Goal: Task Accomplishment & Management: Complete application form

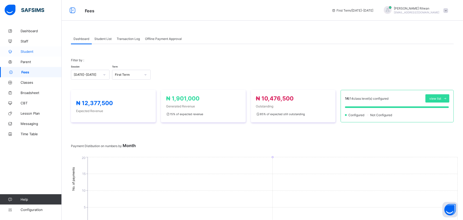
drag, startPoint x: 0, startPoint y: 0, endPoint x: 40, endPoint y: 51, distance: 64.9
drag, startPoint x: 40, startPoint y: 51, endPoint x: 34, endPoint y: 50, distance: 5.4
click at [34, 50] on span "Student" at bounding box center [41, 51] width 41 height 4
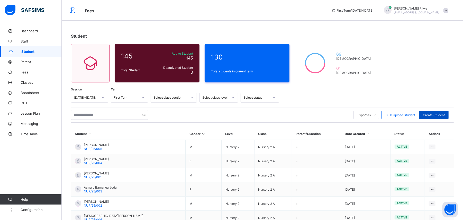
click at [438, 115] on span "Create Student" at bounding box center [434, 115] width 22 height 4
select select "**"
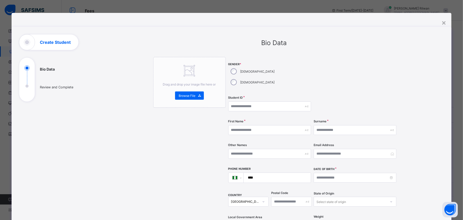
drag, startPoint x: 249, startPoint y: 97, endPoint x: 178, endPoint y: 110, distance: 72.1
click at [178, 110] on div "Drag and drop your image file here or Browse File" at bounding box center [189, 204] width 72 height 294
click at [451, 21] on div "**********" at bounding box center [232, 199] width 440 height 373
click at [446, 21] on div "×" at bounding box center [443, 22] width 5 height 9
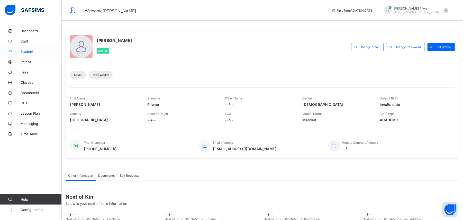
click at [45, 49] on span "Student" at bounding box center [41, 51] width 41 height 4
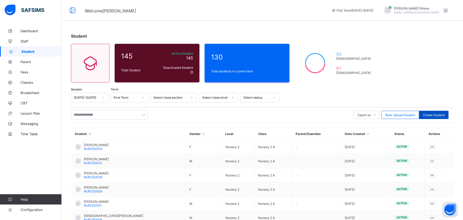
click at [435, 112] on div "Create Student" at bounding box center [434, 115] width 30 height 8
select select "**"
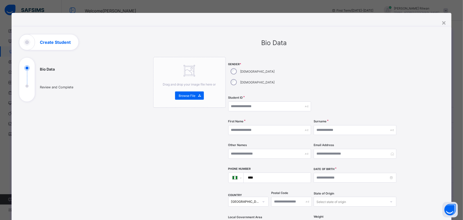
click at [435, 112] on div "**********" at bounding box center [274, 194] width 340 height 320
click at [249, 101] on input "text" at bounding box center [269, 106] width 83 height 10
type input "*"
type input "**********"
click at [276, 125] on input "text" at bounding box center [269, 130] width 83 height 10
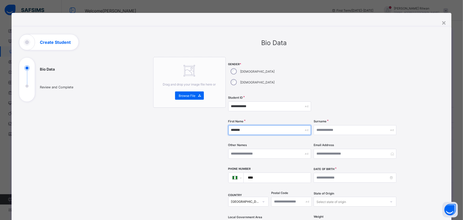
type input "*******"
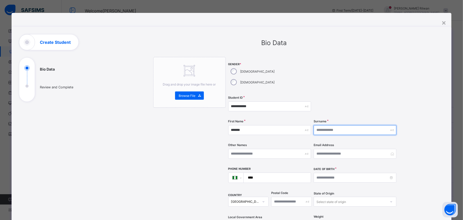
click at [321, 125] on input "text" at bounding box center [355, 130] width 83 height 10
type input "******"
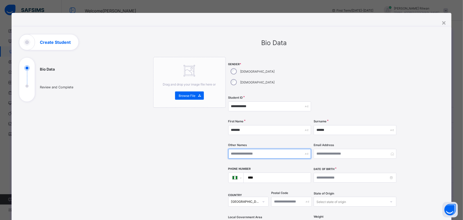
click at [271, 149] on input "text" at bounding box center [269, 154] width 83 height 10
type input "*"
type input "****"
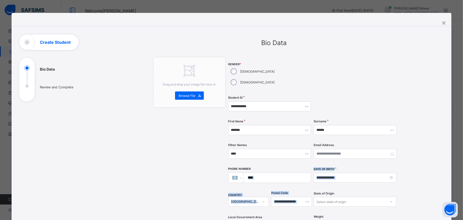
drag, startPoint x: 266, startPoint y: 173, endPoint x: 313, endPoint y: 183, distance: 47.6
click at [313, 183] on div "**********" at bounding box center [312, 158] width 169 height 202
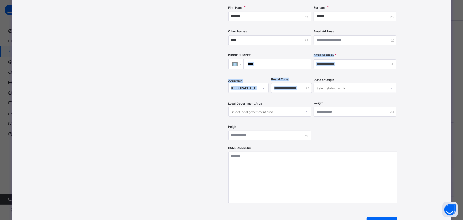
scroll to position [153, 0]
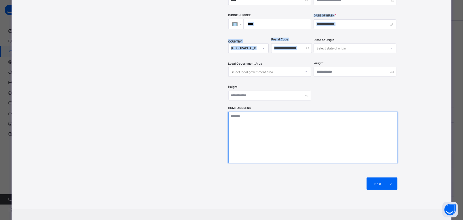
click at [337, 138] on textarea at bounding box center [312, 137] width 169 height 51
drag, startPoint x: 337, startPoint y: 138, endPoint x: 340, endPoint y: 150, distance: 11.8
click at [340, 150] on textarea at bounding box center [312, 137] width 169 height 51
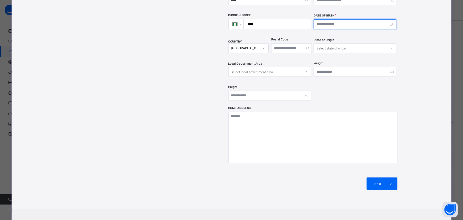
click at [325, 19] on input at bounding box center [355, 24] width 83 height 10
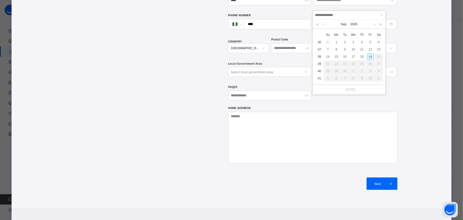
drag, startPoint x: 367, startPoint y: 51, endPoint x: 371, endPoint y: 57, distance: 7.1
click at [371, 57] on div "19" at bounding box center [370, 56] width 7 height 7
type input "**********"
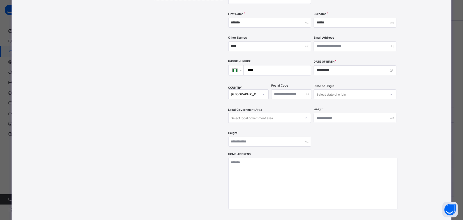
scroll to position [0, 0]
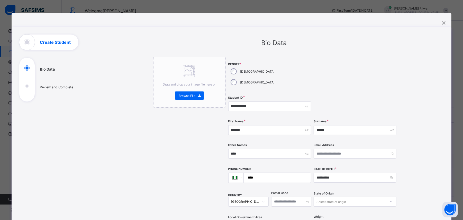
click at [371, 57] on div at bounding box center [355, 75] width 83 height 36
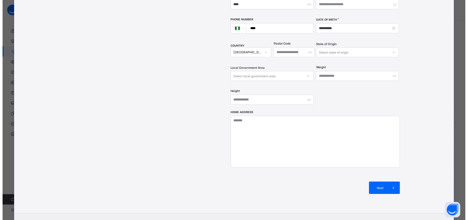
scroll to position [168, 0]
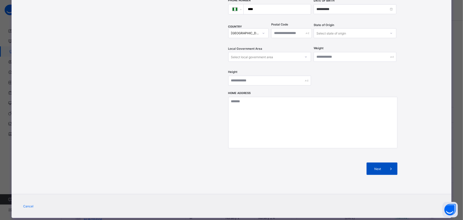
click at [381, 167] on span "Next" at bounding box center [377, 169] width 15 height 4
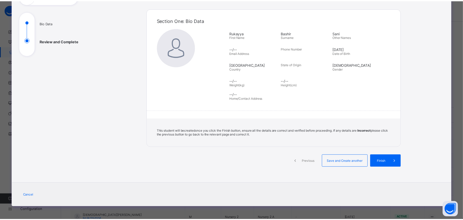
scroll to position [46, 0]
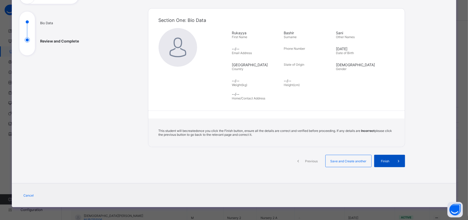
click at [388, 162] on span "Finish" at bounding box center [385, 161] width 15 height 4
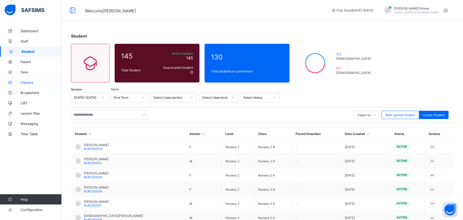
click at [43, 80] on link "Classes" at bounding box center [31, 82] width 62 height 10
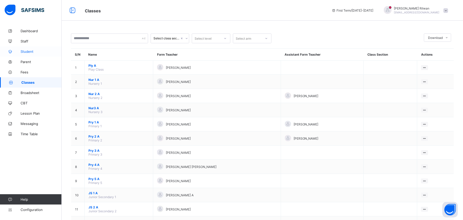
click at [35, 49] on link "Student" at bounding box center [31, 51] width 62 height 10
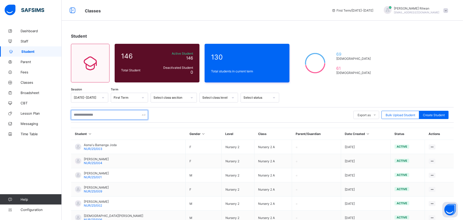
click at [102, 113] on input "text" at bounding box center [109, 115] width 77 height 10
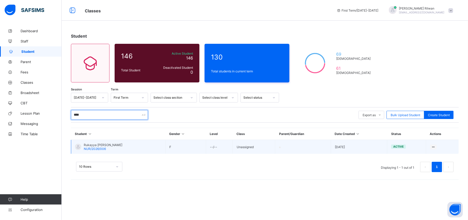
type input "****"
click at [86, 143] on span "Rukayya [PERSON_NAME]" at bounding box center [103, 145] width 39 height 4
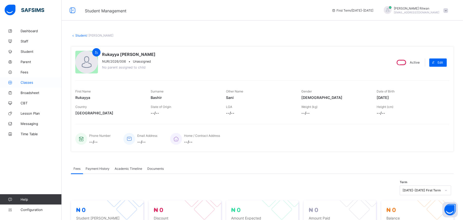
click at [36, 78] on link "Classes" at bounding box center [31, 82] width 62 height 10
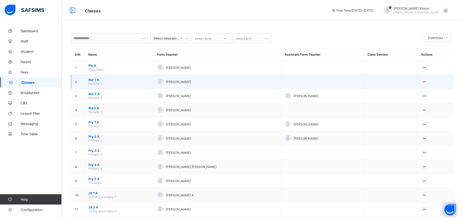
click at [94, 83] on span "Nursery 1" at bounding box center [95, 83] width 14 height 4
click at [92, 79] on span "Nur 1 A" at bounding box center [118, 80] width 61 height 4
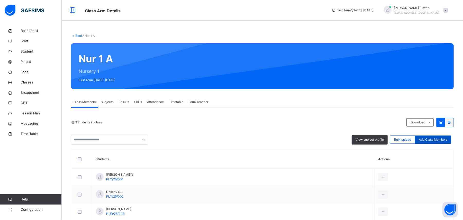
click at [433, 138] on span "Add Class Members" at bounding box center [433, 139] width 29 height 5
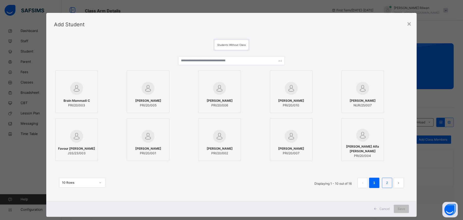
click at [389, 186] on link "2" at bounding box center [387, 182] width 5 height 7
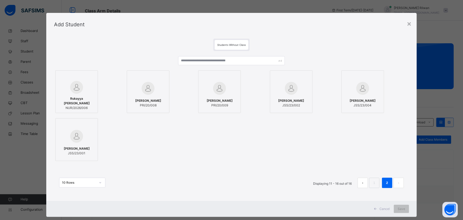
click at [66, 105] on span "NUR/2026/006" at bounding box center [76, 107] width 37 height 5
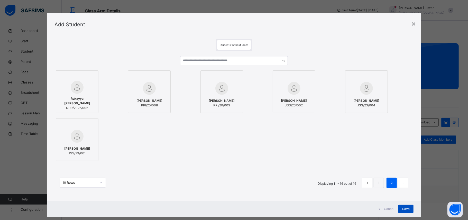
click at [403, 207] on span "Save" at bounding box center [405, 208] width 7 height 5
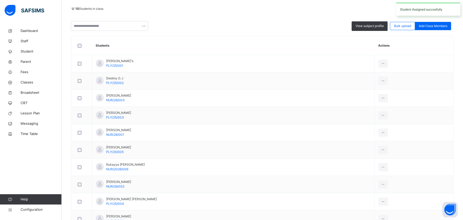
scroll to position [150, 0]
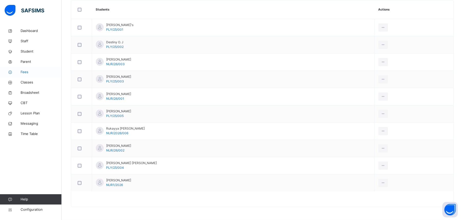
click at [33, 71] on span "Fees" at bounding box center [41, 71] width 41 height 5
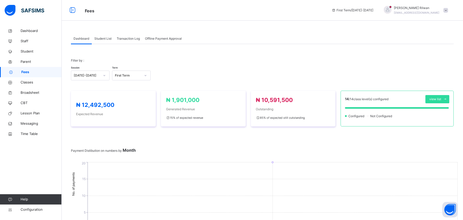
click at [106, 40] on span "Student List" at bounding box center [102, 38] width 17 height 5
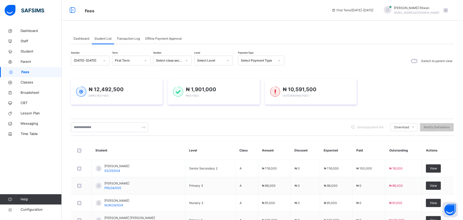
click at [224, 62] on div at bounding box center [227, 60] width 9 height 8
click at [214, 83] on div "Nur 1" at bounding box center [214, 80] width 38 height 9
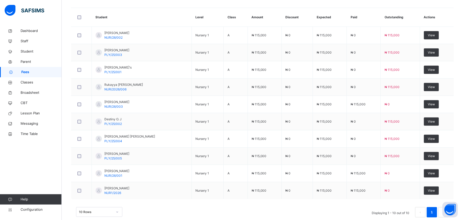
scroll to position [178, 0]
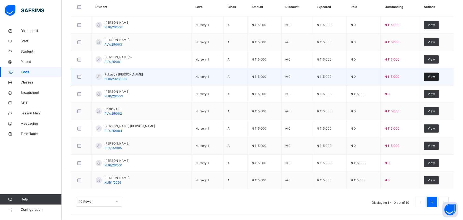
click at [433, 76] on span "View" at bounding box center [431, 76] width 7 height 5
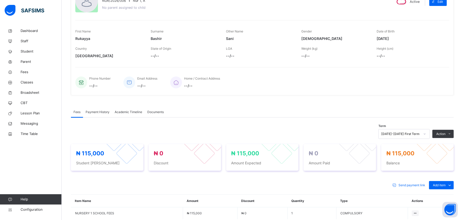
scroll to position [116, 0]
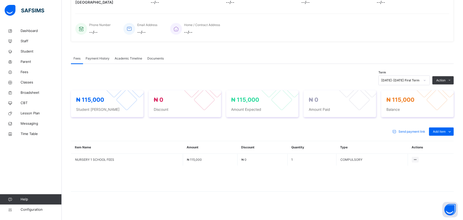
click at [452, 74] on div "Term [DATE]-[DATE] First Term Action Receive Payment Manage Discount Send Email…" at bounding box center [262, 138] width 383 height 131
click at [0, 0] on li "Receive Payment" at bounding box center [0, 0] width 0 height 0
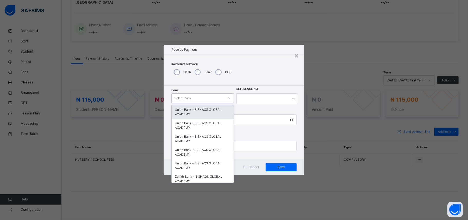
click at [232, 96] on div at bounding box center [228, 98] width 9 height 8
click at [226, 106] on div "Union Bank - BISHAQS GLOBAL ACADEMY" at bounding box center [203, 111] width 62 height 13
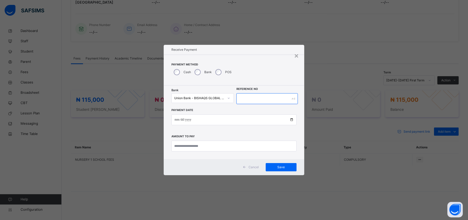
click at [271, 103] on input "text" at bounding box center [266, 98] width 61 height 11
type input "**********"
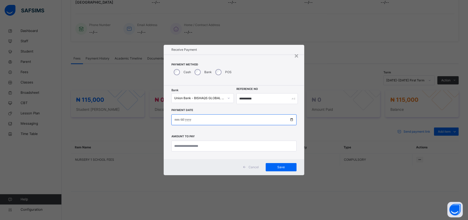
click at [178, 120] on input "date" at bounding box center [233, 119] width 125 height 11
type input "**********"
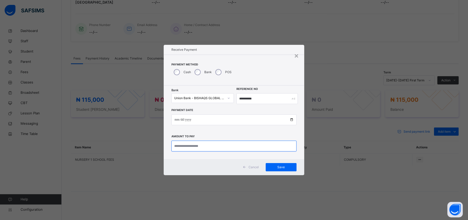
click at [189, 148] on input "currency" at bounding box center [233, 145] width 125 height 11
type input "*********"
click at [276, 167] on span "Save" at bounding box center [281, 167] width 23 height 5
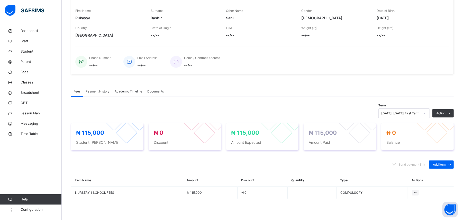
scroll to position [82, 0]
click at [107, 93] on span "Payment History" at bounding box center [98, 92] width 24 height 5
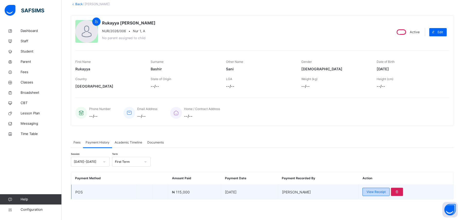
click at [383, 191] on span "View Receipt" at bounding box center [376, 191] width 19 height 5
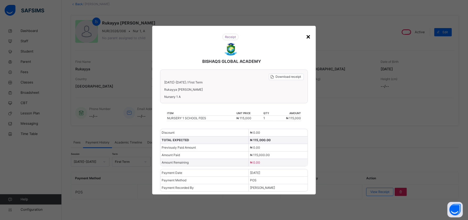
click at [308, 35] on div "×" at bounding box center [308, 36] width 5 height 11
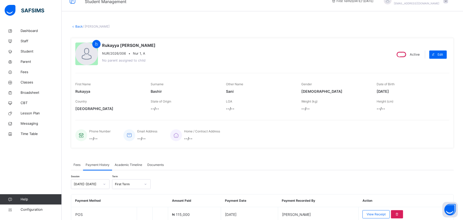
scroll to position [0, 0]
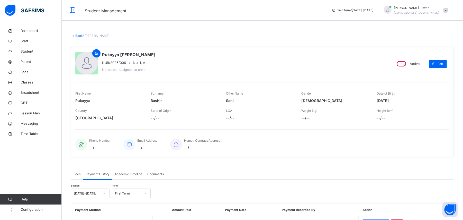
click at [78, 35] on link "Back" at bounding box center [78, 36] width 7 height 4
